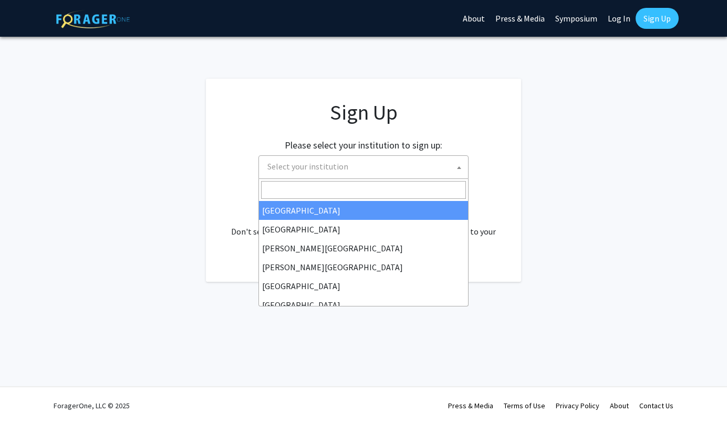
click at [348, 167] on span "Select your institution" at bounding box center [365, 167] width 205 height 22
type input "j"
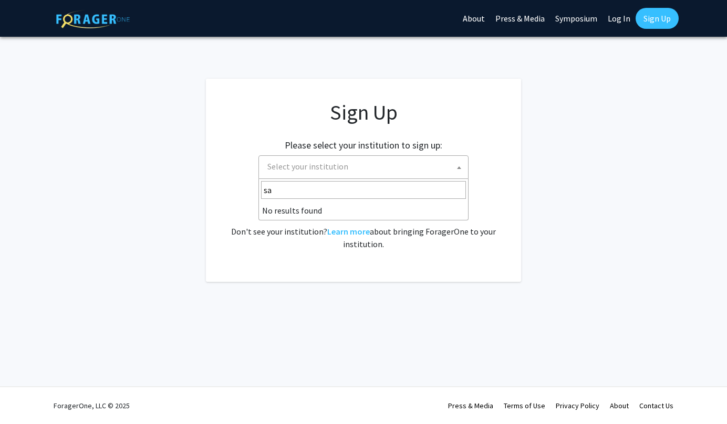
type input "s"
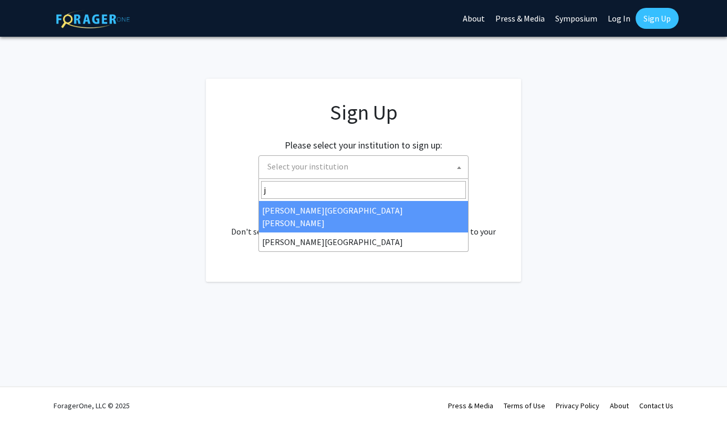
type input "j"
select select "1"
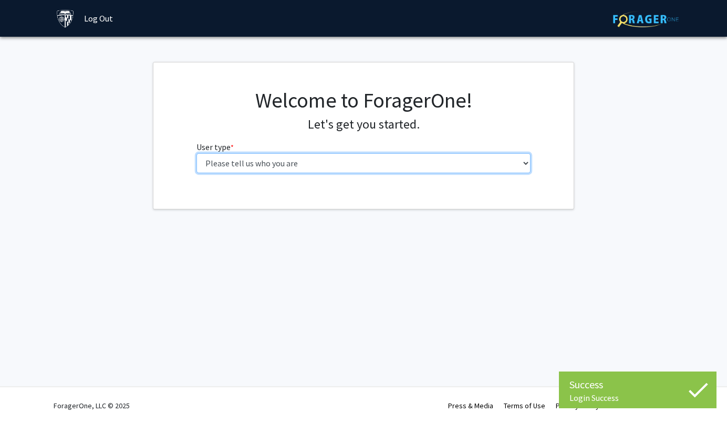
click at [297, 166] on select "Please tell us who you are Undergraduate Student Master's Student Doctoral Cand…" at bounding box center [363, 163] width 334 height 20
select select "2: masters"
click at [196, 153] on select "Please tell us who you are Undergraduate Student Master's Student Doctoral Cand…" at bounding box center [363, 163] width 334 height 20
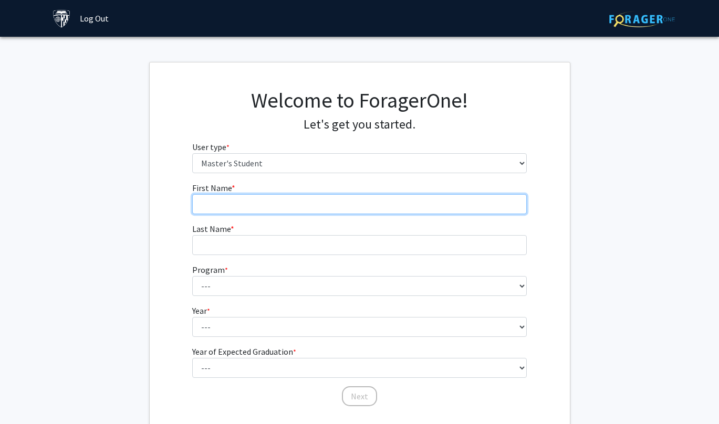
click at [373, 198] on input "First Name * required" at bounding box center [359, 204] width 334 height 20
type input "[PERSON_NAME]"
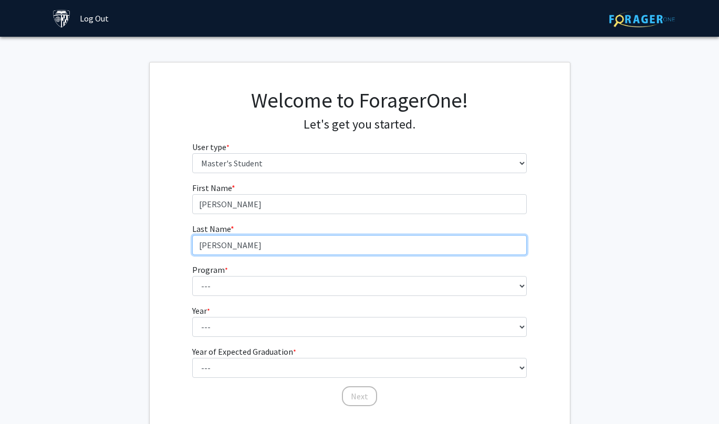
type input "[PERSON_NAME]"
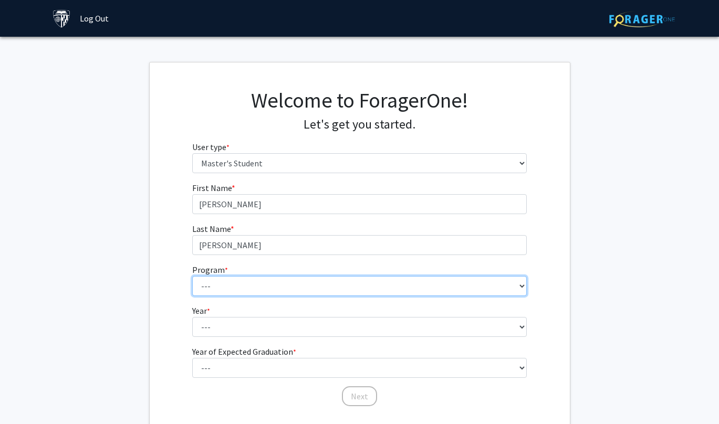
click at [298, 284] on select "--- Anatomy Education Applied and Computational Mathematics Applied Biomedical …" at bounding box center [359, 286] width 334 height 20
select select "100: 85"
click at [192, 276] on select "--- Anatomy Education Applied and Computational Mathematics Applied Biomedical …" at bounding box center [359, 286] width 334 height 20
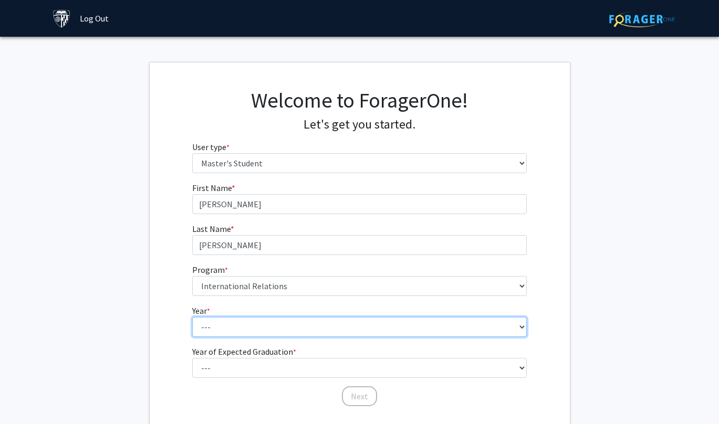
click at [296, 322] on select "--- First Year Second Year" at bounding box center [359, 327] width 334 height 20
select select "1: first_year"
click at [192, 317] on select "--- First Year Second Year" at bounding box center [359, 327] width 334 height 20
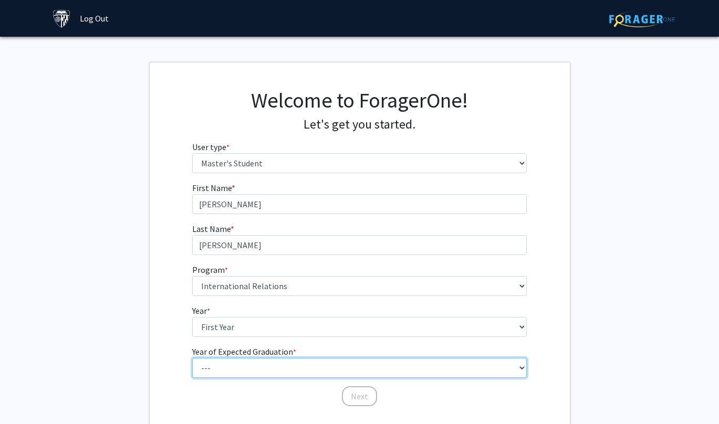
click at [279, 368] on select "--- 2025 2026 2027 2028 2029 2030 2031 2032 2033 2034" at bounding box center [359, 368] width 334 height 20
select select "3: 2027"
click at [192, 358] on select "--- 2025 2026 2027 2028 2029 2030 2031 2032 2033 2034" at bounding box center [359, 368] width 334 height 20
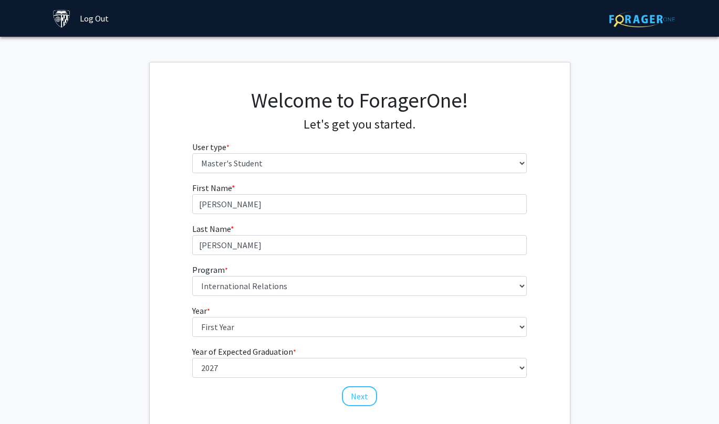
click at [388, 400] on div "First Name * required [PERSON_NAME] Last Name * required [PERSON_NAME] Program …" at bounding box center [359, 295] width 350 height 226
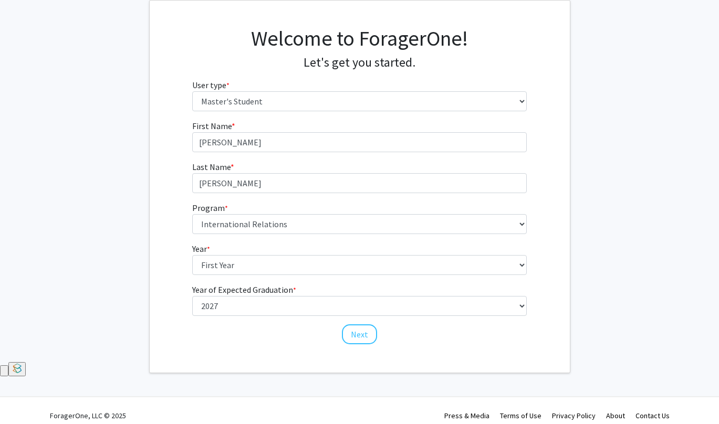
scroll to position [62, 0]
click at [366, 339] on button "Next" at bounding box center [359, 334] width 35 height 20
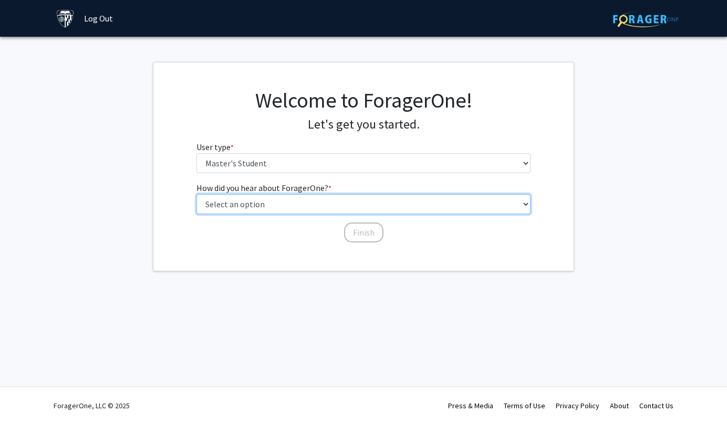
click at [347, 206] on select "Select an option Peer/student recommendation Faculty/staff recommendation Unive…" at bounding box center [363, 204] width 334 height 20
select select "3: university_website"
click at [196, 194] on select "Select an option Peer/student recommendation Faculty/staff recommendation Unive…" at bounding box center [363, 204] width 334 height 20
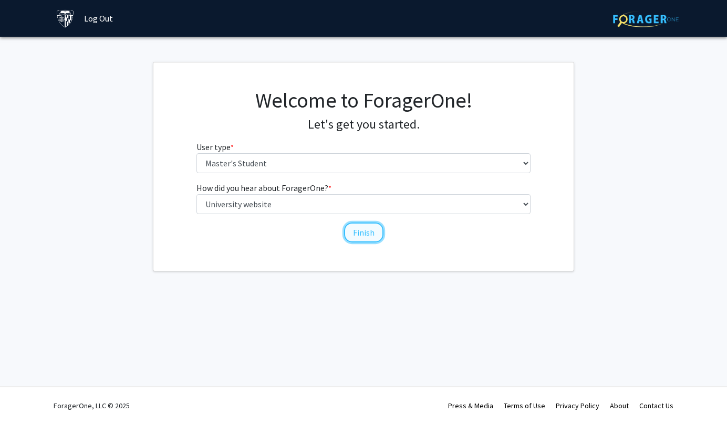
click at [355, 233] on button "Finish" at bounding box center [363, 233] width 39 height 20
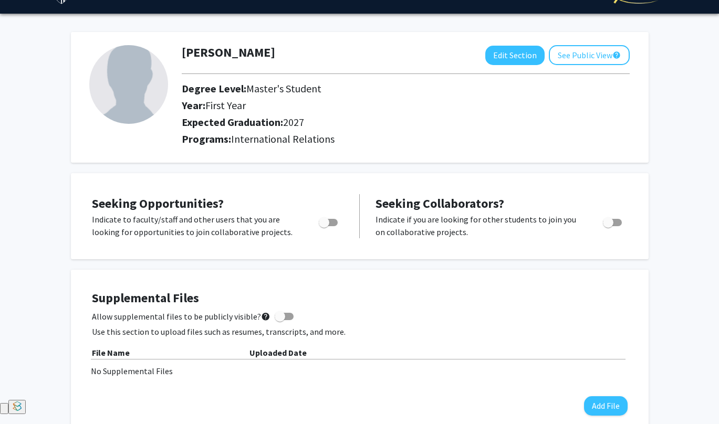
scroll to position [23, 0]
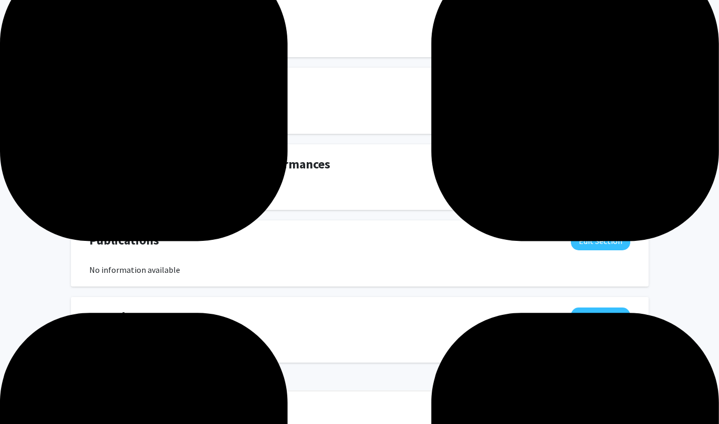
scroll to position [561, 0]
